Goal: Find contact information

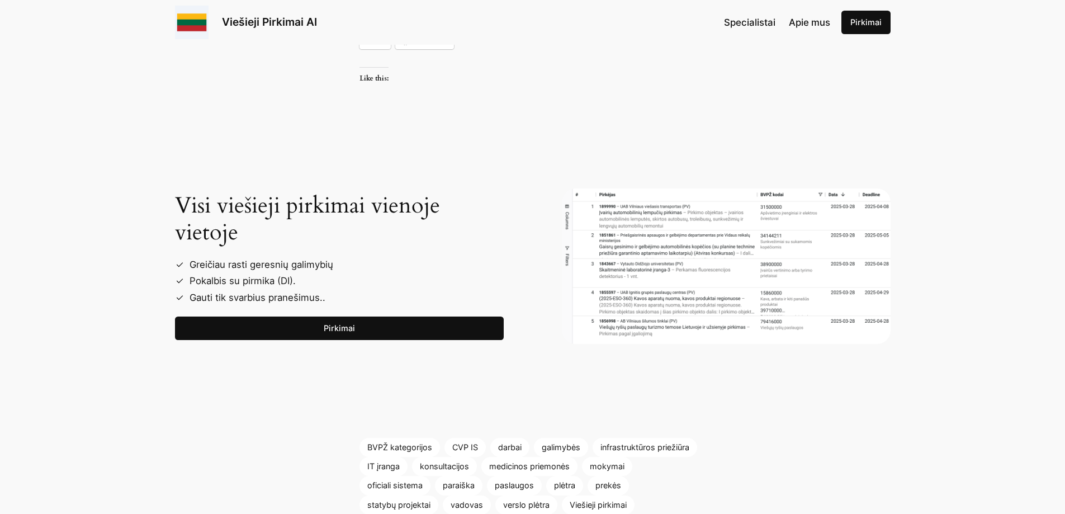
scroll to position [1062, 0]
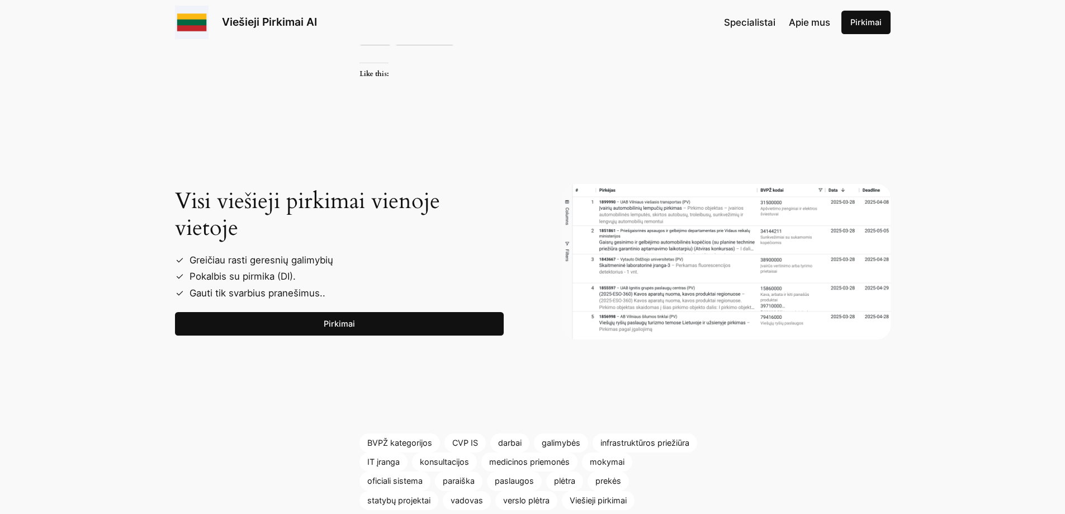
click at [334, 323] on link "Pirkimai" at bounding box center [339, 323] width 329 height 23
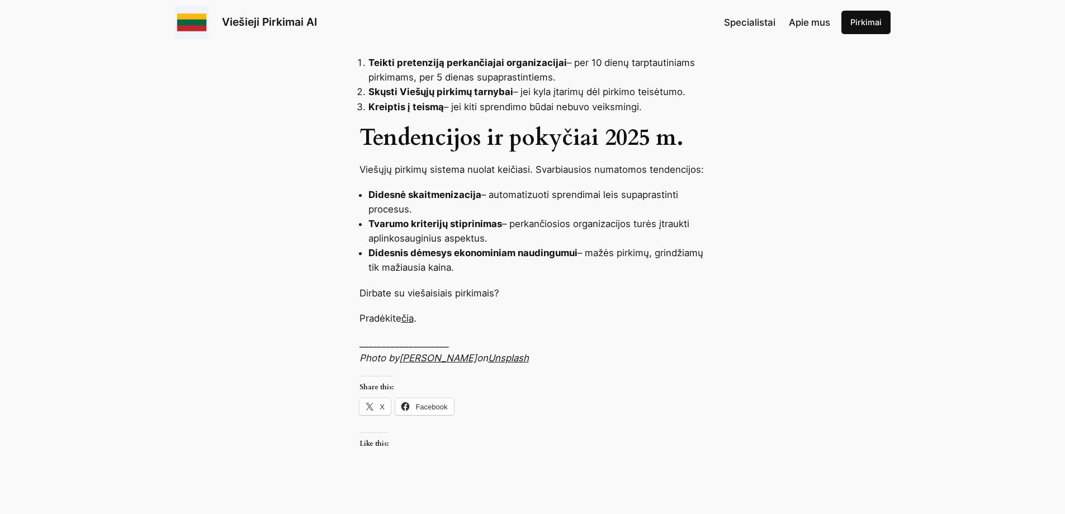
scroll to position [1677, 0]
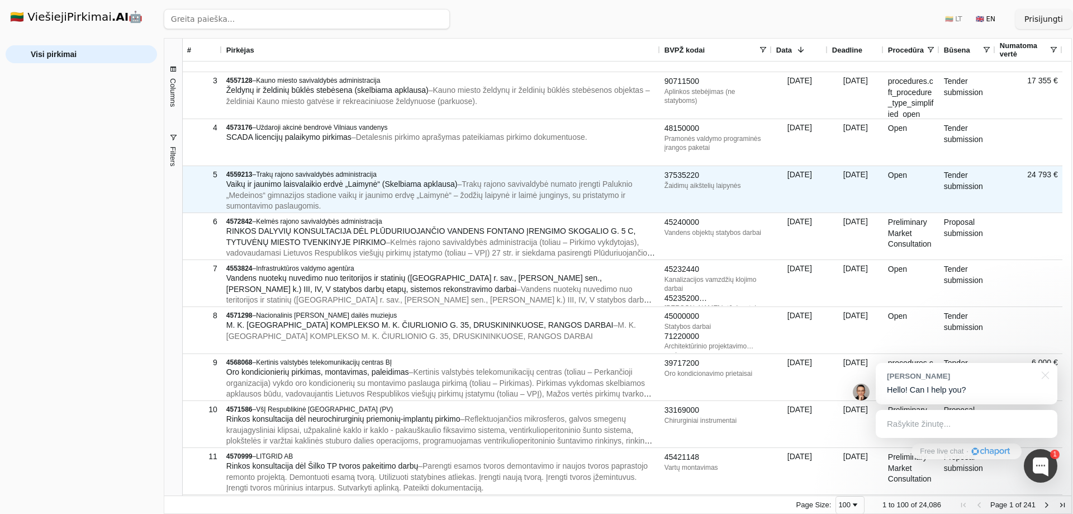
scroll to position [168, 0]
